Goal: Book appointment/travel/reservation

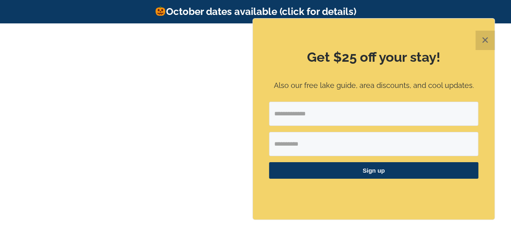
click at [487, 42] on button "✕" at bounding box center [484, 40] width 19 height 19
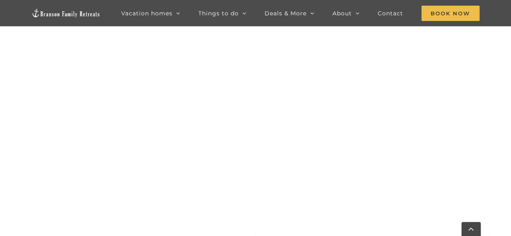
scroll to position [1858, 0]
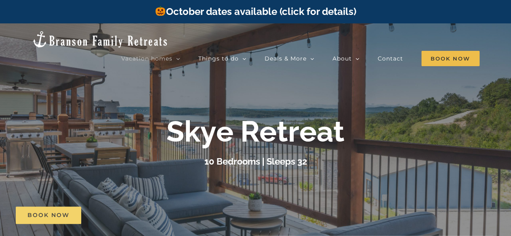
click at [51, 212] on span "Book Now" at bounding box center [48, 215] width 42 height 7
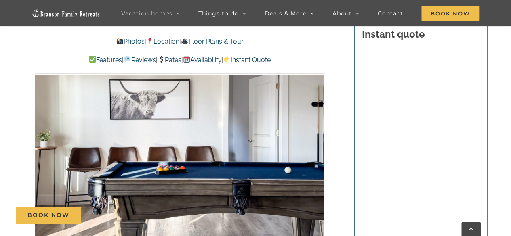
scroll to position [627, 0]
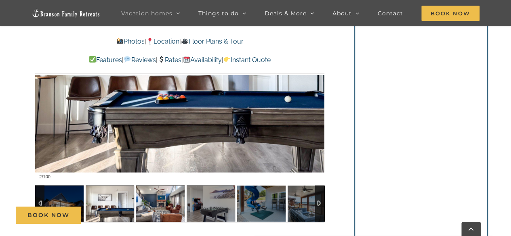
click at [163, 207] on div "Book Now" at bounding box center [261, 215] width 491 height 17
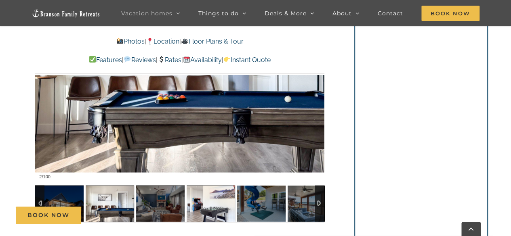
click at [211, 205] on img at bounding box center [211, 203] width 48 height 36
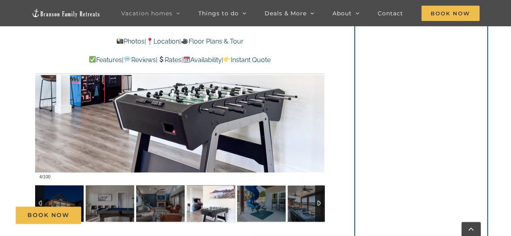
click at [320, 204] on div at bounding box center [319, 203] width 9 height 36
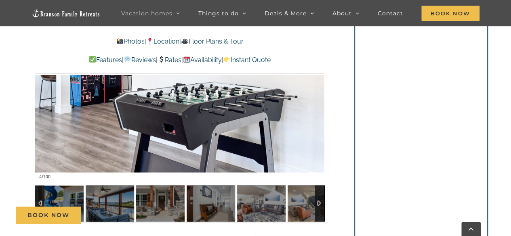
click at [320, 204] on div at bounding box center [319, 203] width 9 height 36
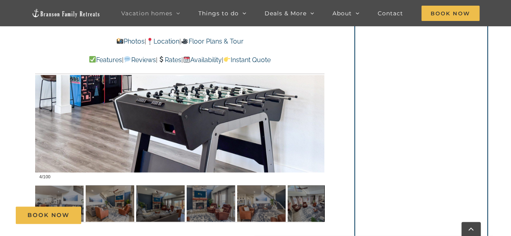
click at [241, 127] on div at bounding box center [179, 63] width 289 height 237
